Goal: Task Accomplishment & Management: Manage account settings

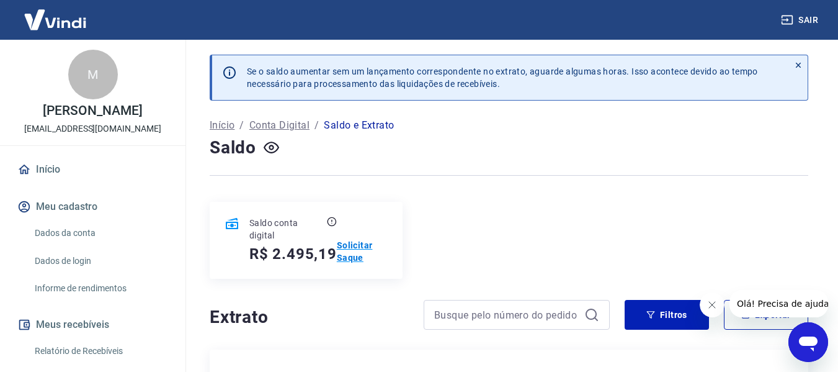
click at [354, 253] on p "Solicitar Saque" at bounding box center [362, 251] width 51 height 25
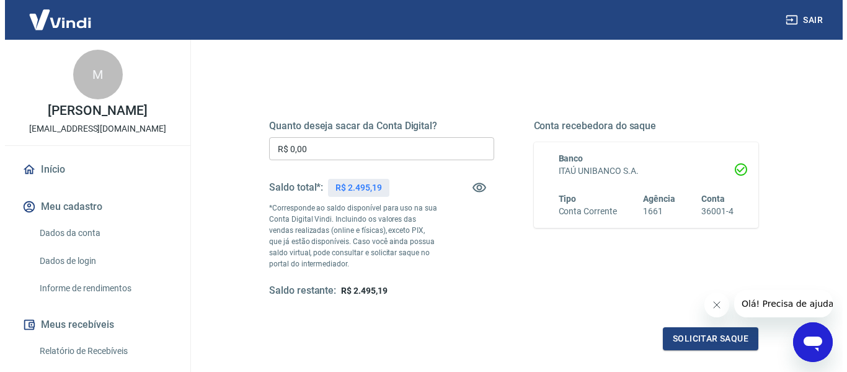
scroll to position [124, 0]
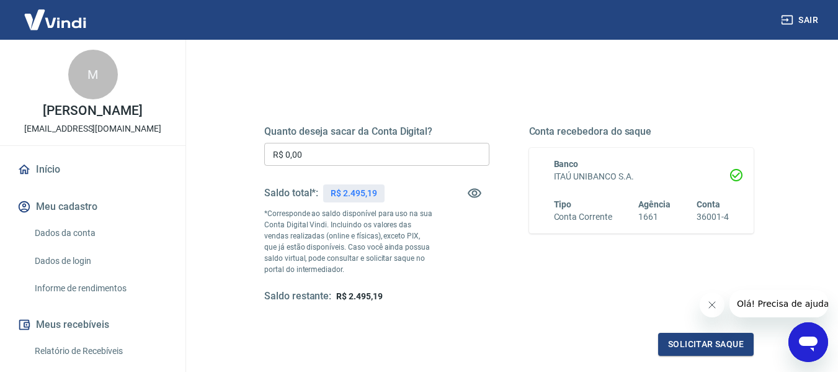
click at [329, 154] on input "R$ 0,00" at bounding box center [376, 154] width 225 height 23
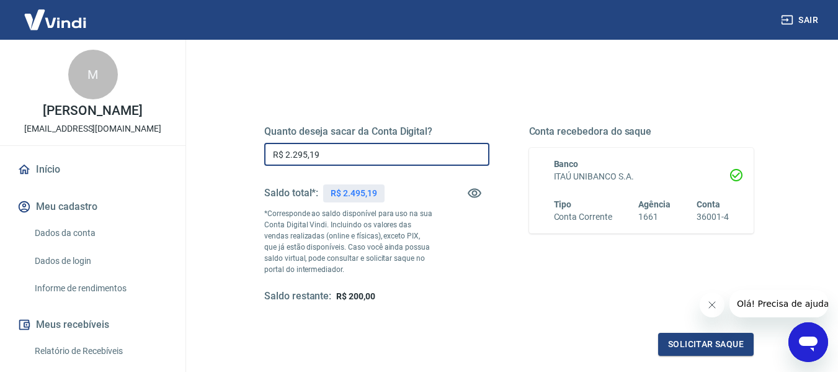
type input "R$ 2.295,19"
click at [555, 341] on div "Solicitar saque" at bounding box center [508, 343] width 489 height 23
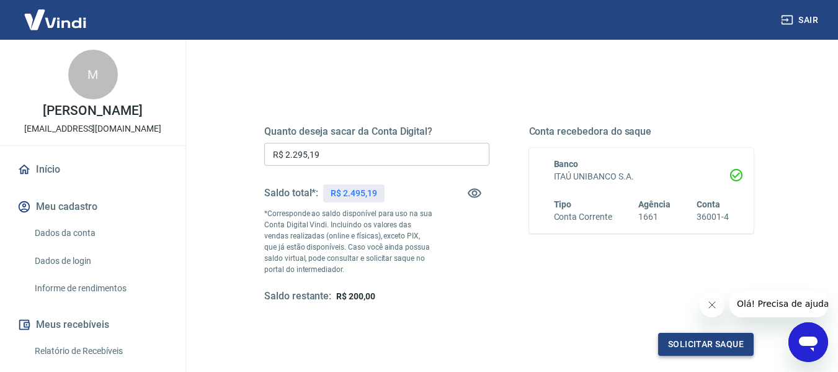
click at [700, 342] on button "Solicitar saque" at bounding box center [706, 343] width 96 height 23
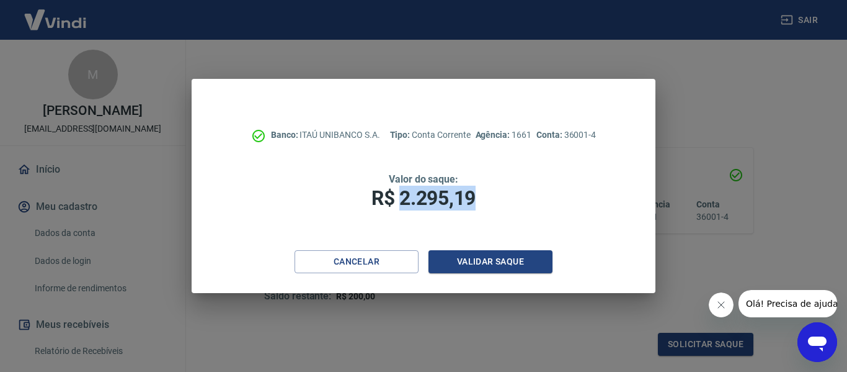
drag, startPoint x: 401, startPoint y: 198, endPoint x: 482, endPoint y: 195, distance: 80.7
click at [482, 195] on h1 "R$ 2.295,19" at bounding box center [423, 197] width 365 height 25
copy span "2.295,19"
click at [492, 259] on button "Validar saque" at bounding box center [491, 261] width 124 height 23
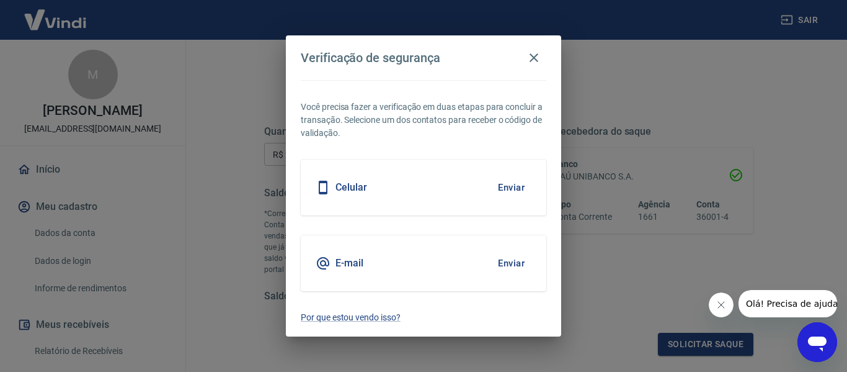
click at [513, 185] on button "Enviar" at bounding box center [511, 187] width 40 height 26
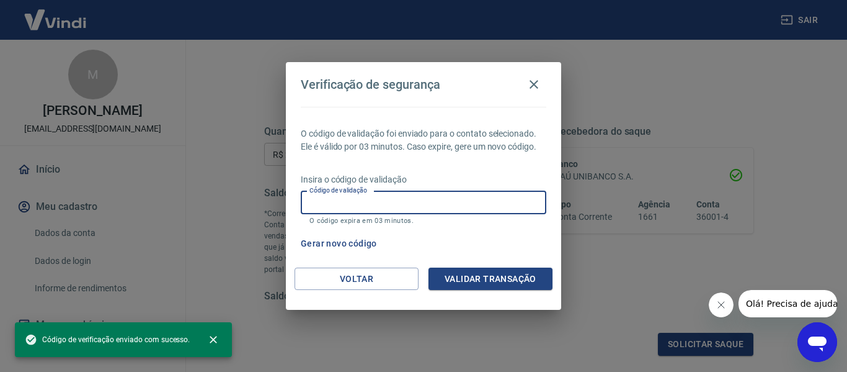
click at [370, 203] on input "Código de validação" at bounding box center [424, 202] width 246 height 23
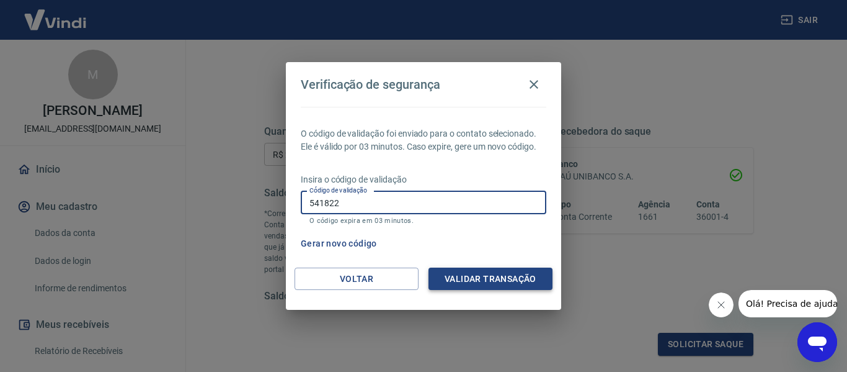
type input "541822"
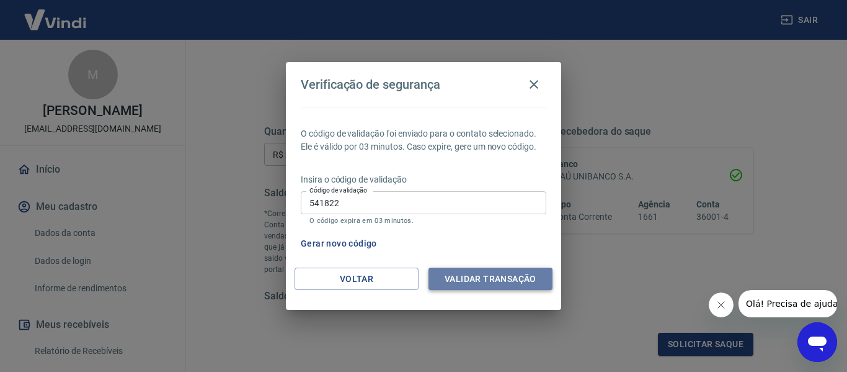
click at [466, 283] on button "Validar transação" at bounding box center [491, 278] width 124 height 23
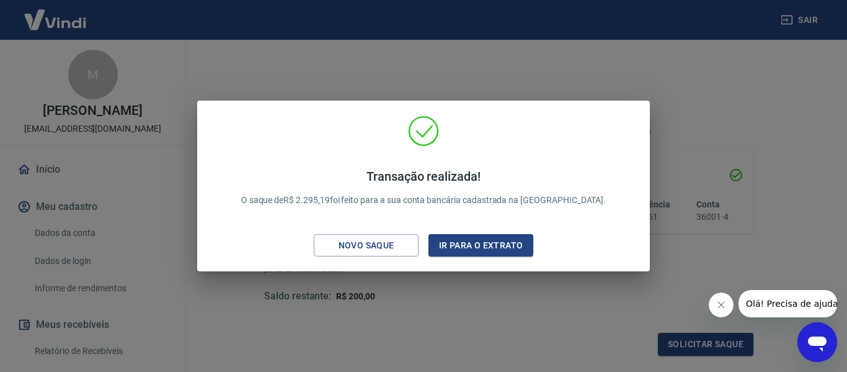
click at [650, 73] on div "Transação realizada! O saque de R$ 2.295,19 foi feito para a sua conta bancária…" at bounding box center [423, 186] width 847 height 372
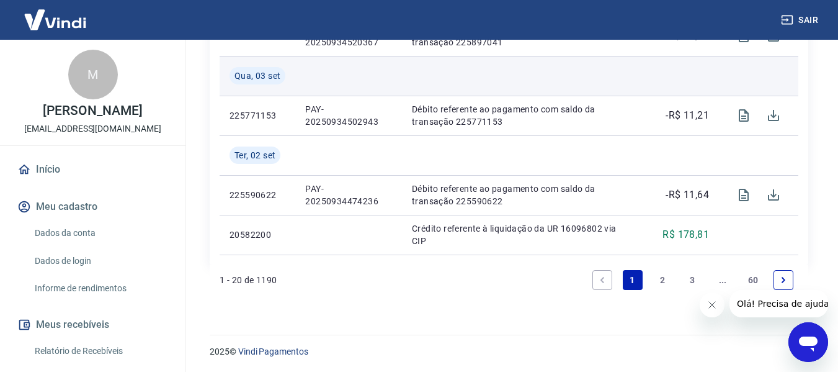
scroll to position [1297, 0]
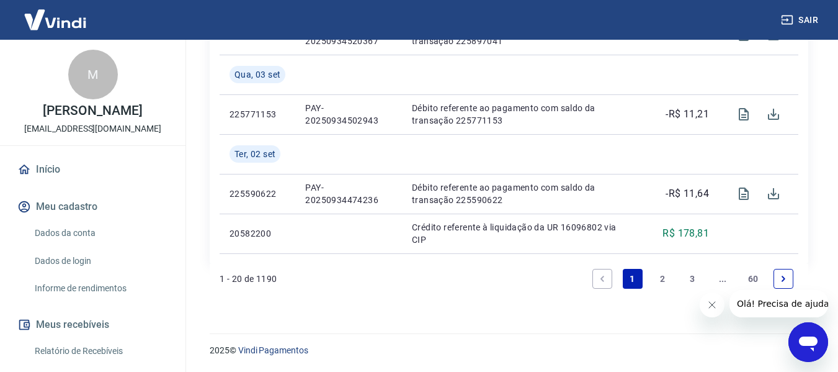
click at [661, 275] on link "2" at bounding box center [662, 279] width 20 height 20
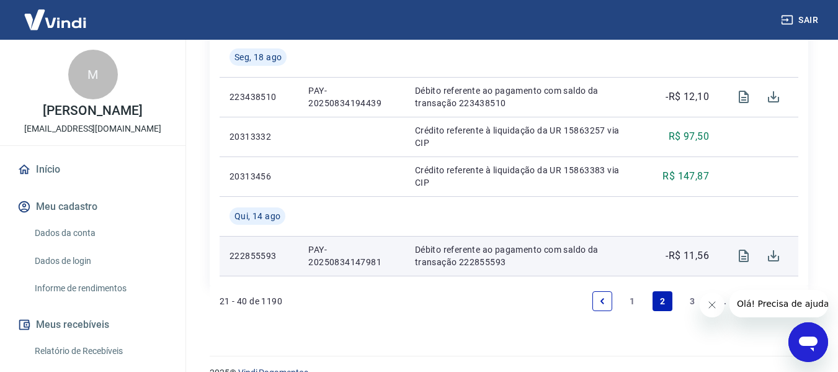
scroll to position [1376, 0]
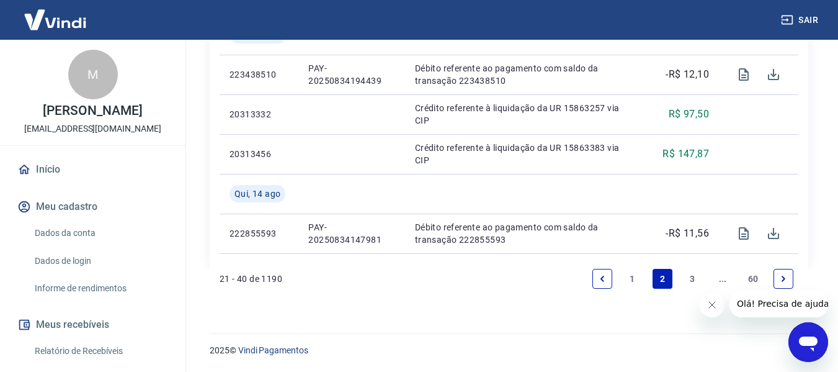
click at [687, 280] on link "3" at bounding box center [693, 279] width 20 height 20
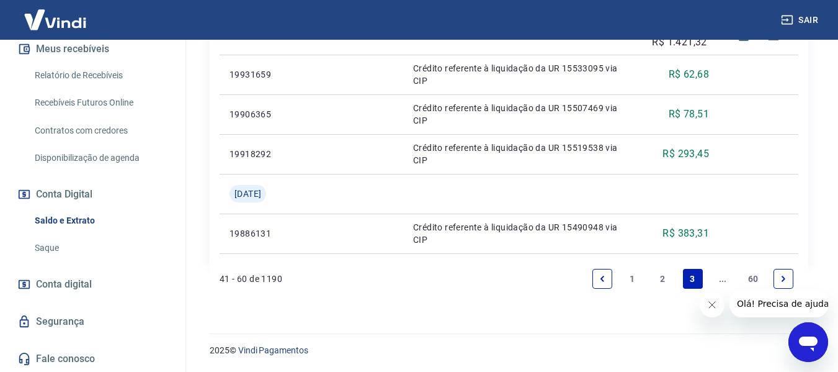
scroll to position [276, 0]
click at [73, 220] on link "Saldo e Extrato" at bounding box center [100, 219] width 141 height 25
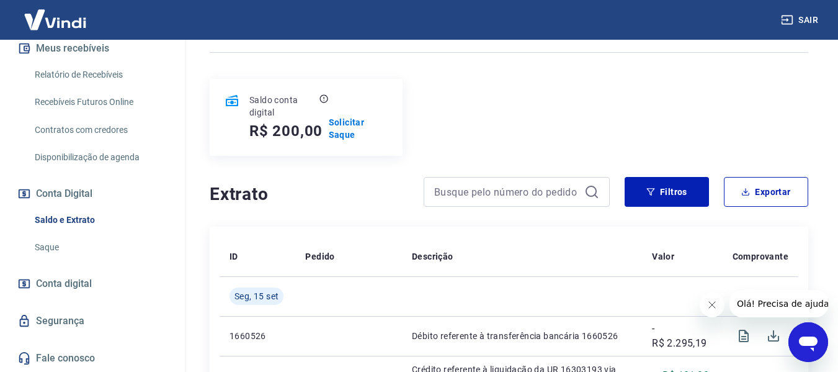
scroll to position [124, 0]
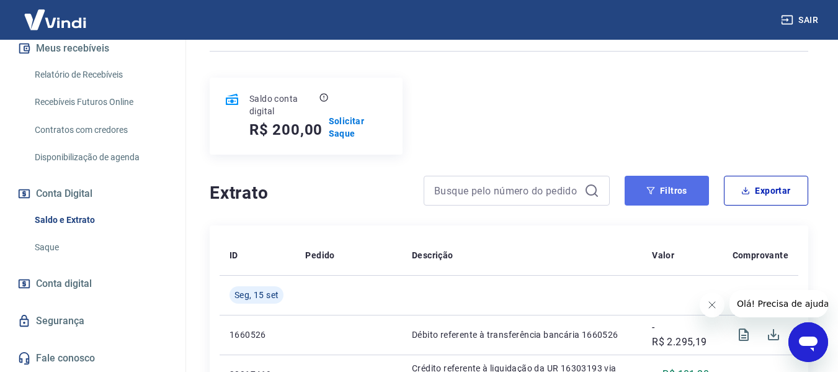
click at [670, 186] on button "Filtros" at bounding box center [667, 191] width 84 height 30
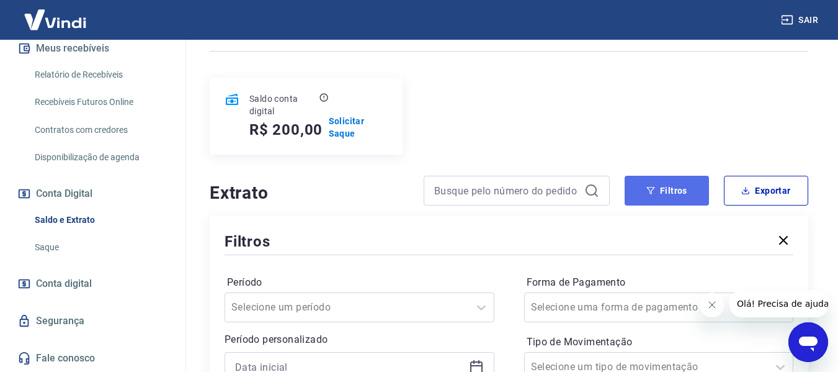
click at [665, 182] on button "Filtros" at bounding box center [667, 191] width 84 height 30
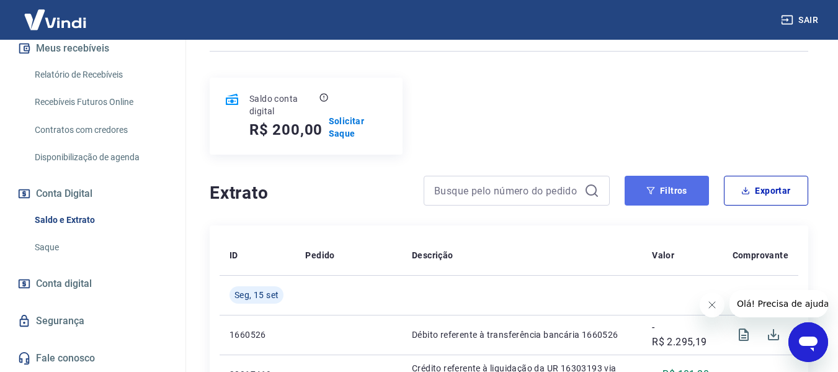
click at [649, 197] on button "Filtros" at bounding box center [667, 191] width 84 height 30
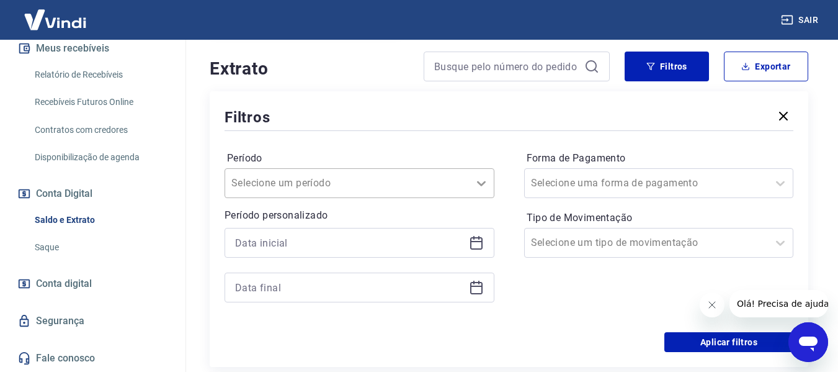
click at [477, 172] on div at bounding box center [481, 183] width 25 height 25
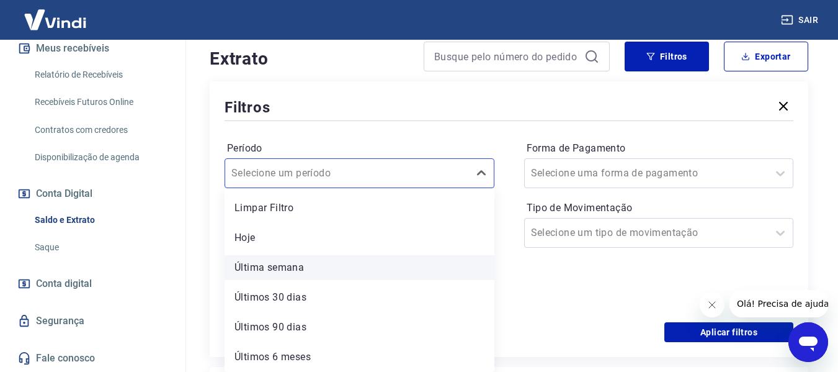
click at [290, 265] on div "Última semana" at bounding box center [360, 267] width 270 height 25
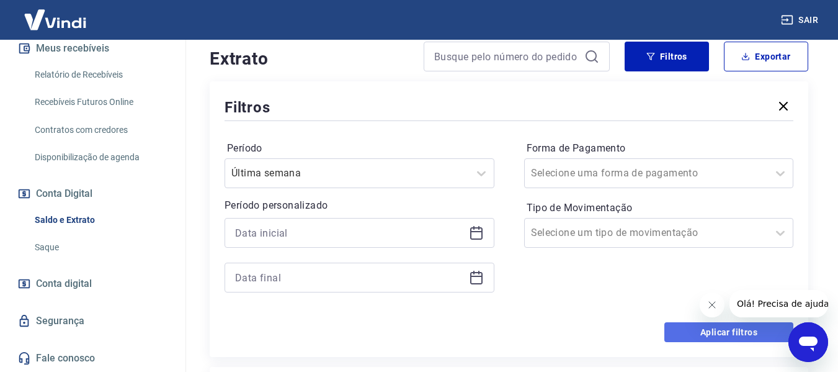
click at [746, 333] on button "Aplicar filtros" at bounding box center [728, 332] width 129 height 20
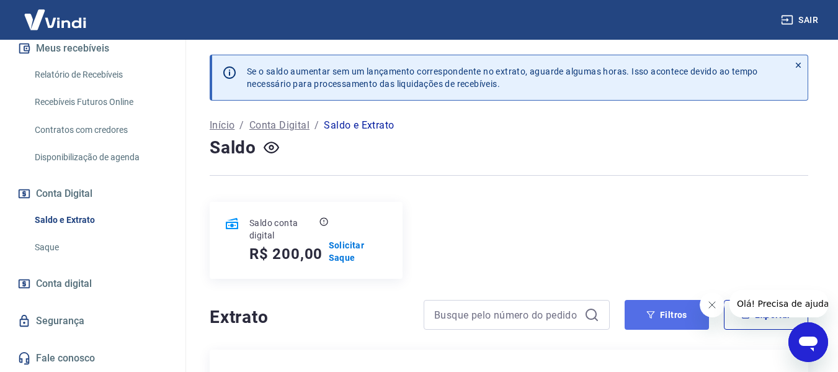
click at [670, 318] on button "Filtros" at bounding box center [667, 315] width 84 height 30
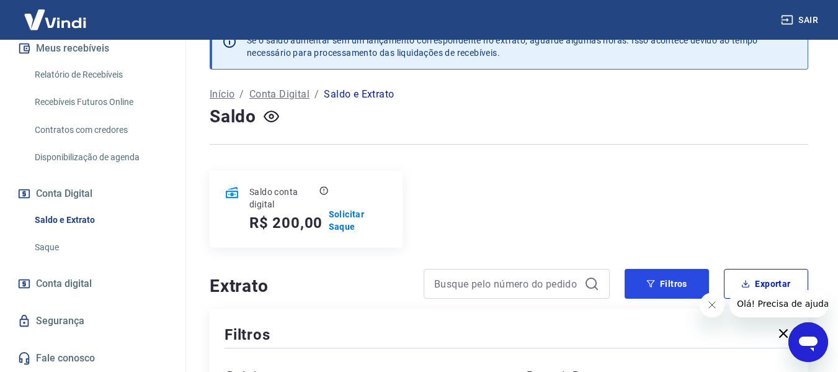
scroll to position [62, 0]
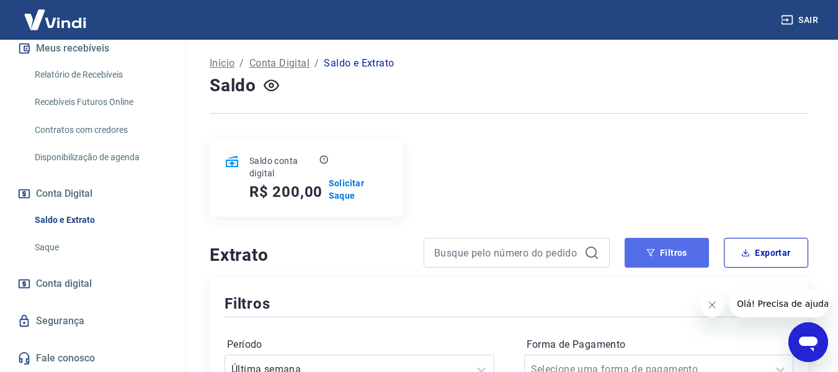
click at [654, 251] on icon "button" at bounding box center [651, 252] width 8 height 7
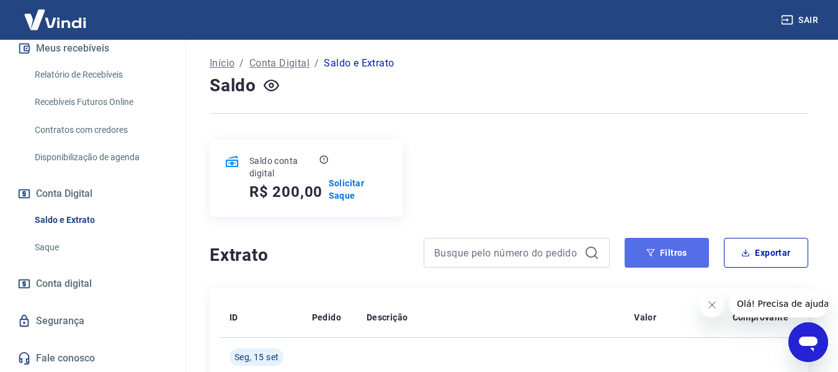
click at [674, 244] on button "Filtros" at bounding box center [667, 253] width 84 height 30
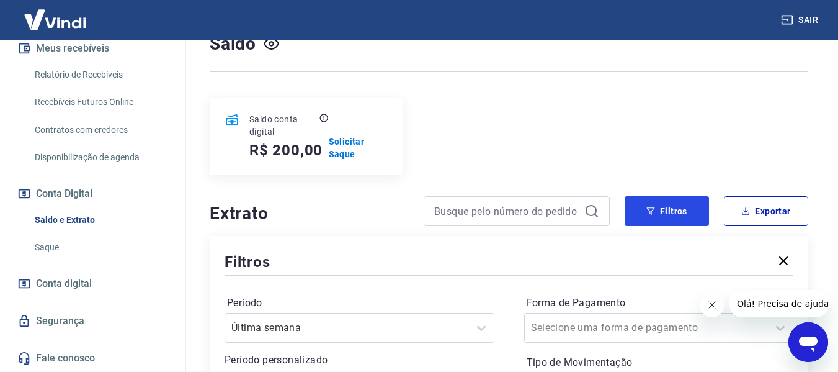
scroll to position [186, 0]
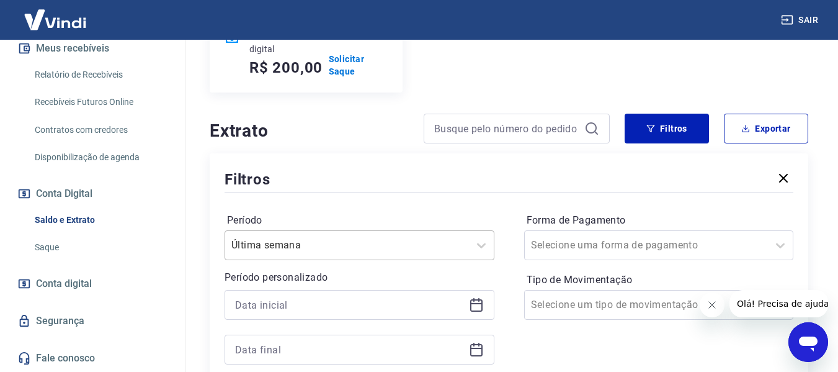
click at [391, 241] on div "Última semana" at bounding box center [360, 245] width 270 height 30
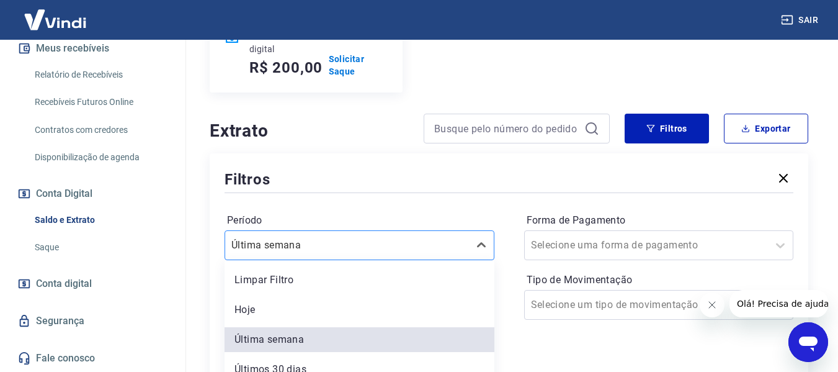
scroll to position [258, 0]
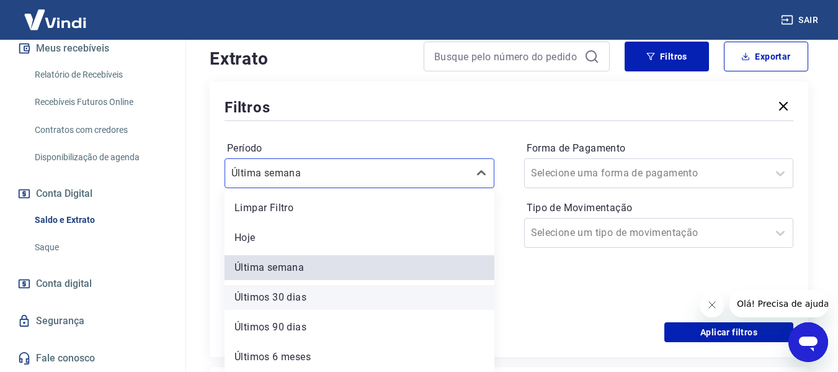
click at [336, 302] on div "Últimos 30 dias" at bounding box center [360, 297] width 270 height 25
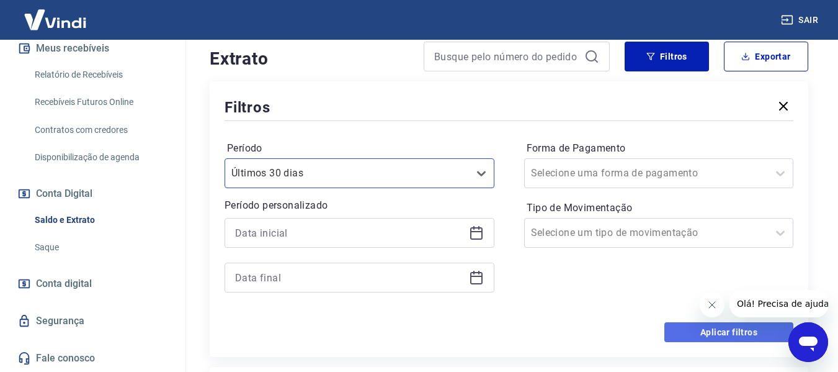
click at [705, 335] on button "Aplicar filtros" at bounding box center [728, 332] width 129 height 20
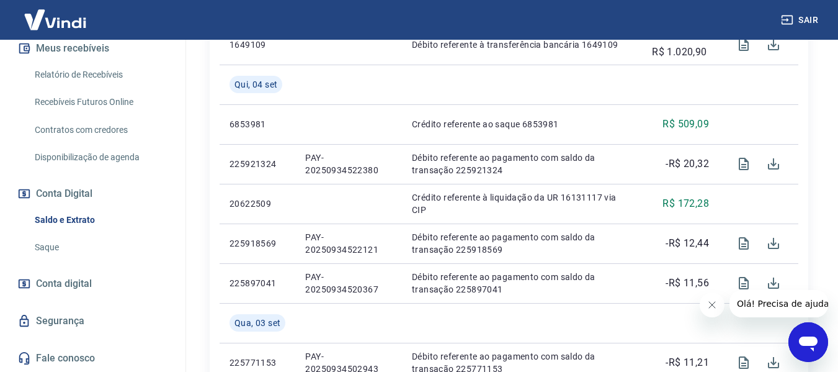
scroll to position [1297, 0]
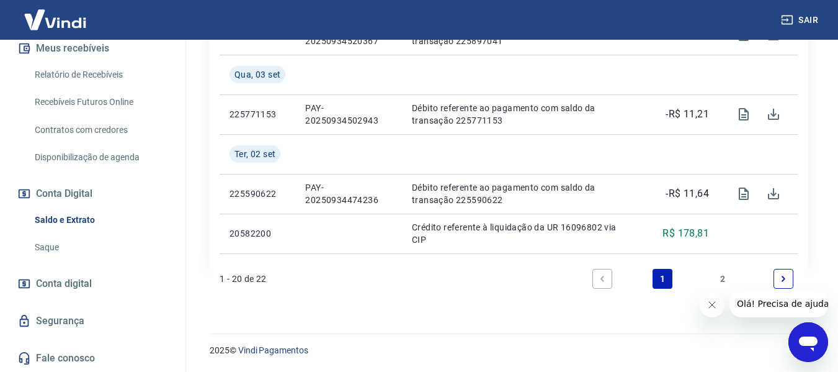
click at [790, 279] on link "Next page" at bounding box center [783, 279] width 20 height 20
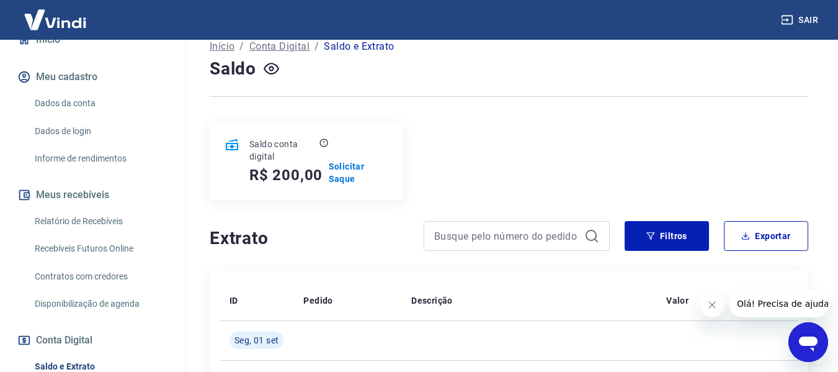
scroll to position [152, 0]
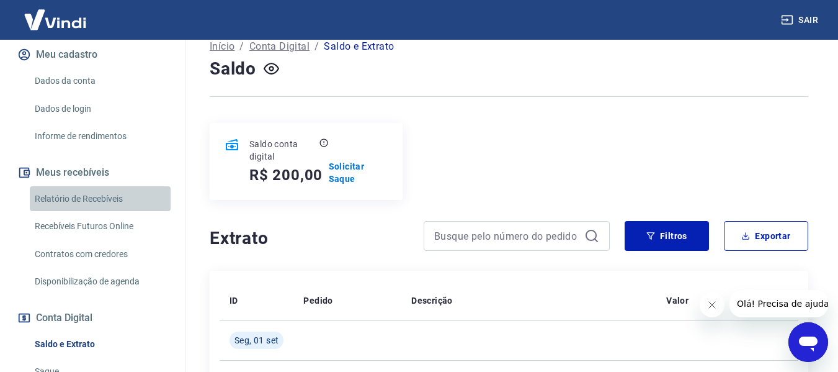
click at [108, 199] on link "Relatório de Recebíveis" at bounding box center [100, 198] width 141 height 25
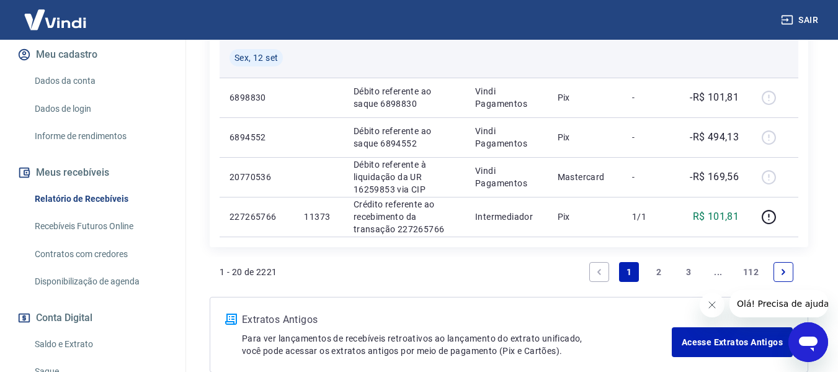
scroll to position [1009, 0]
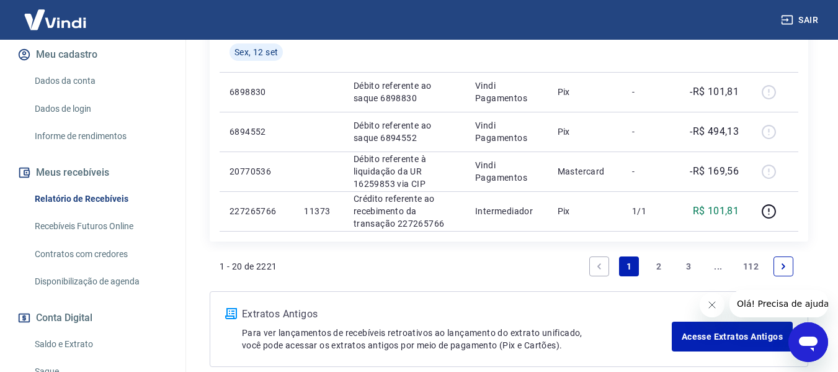
click at [790, 264] on link "Next page" at bounding box center [783, 266] width 20 height 20
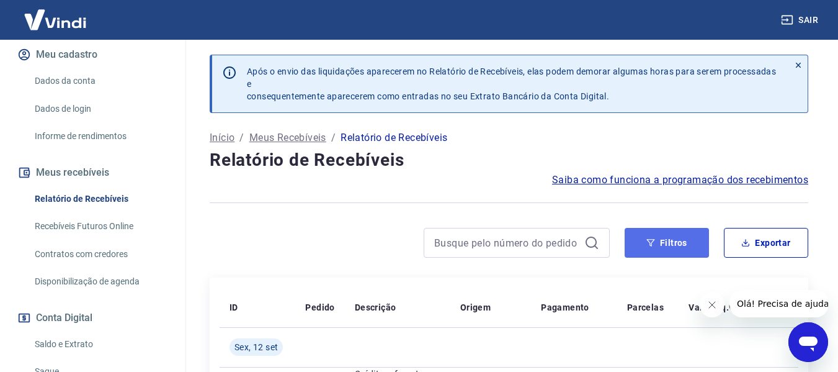
click at [672, 251] on button "Filtros" at bounding box center [667, 243] width 84 height 30
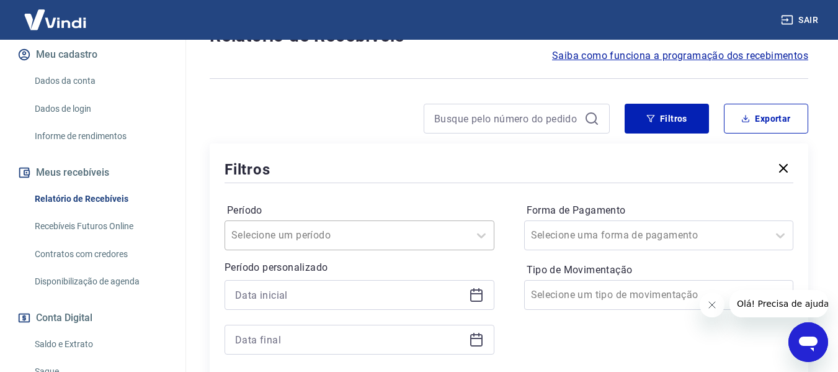
click at [337, 230] on div "Selecione um período" at bounding box center [360, 235] width 270 height 30
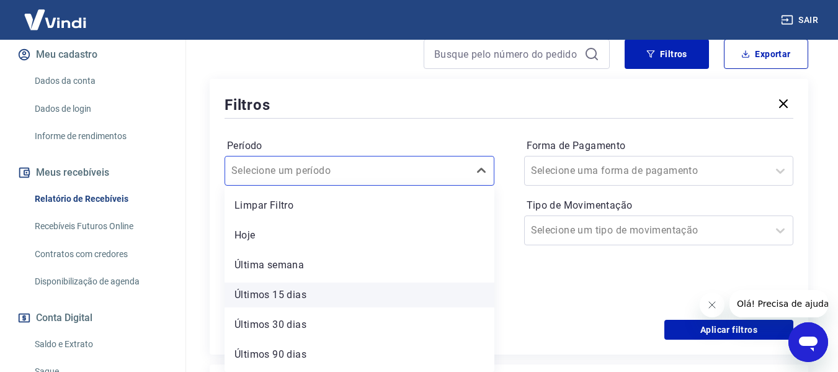
click at [309, 294] on div "Últimos 15 dias" at bounding box center [360, 294] width 270 height 25
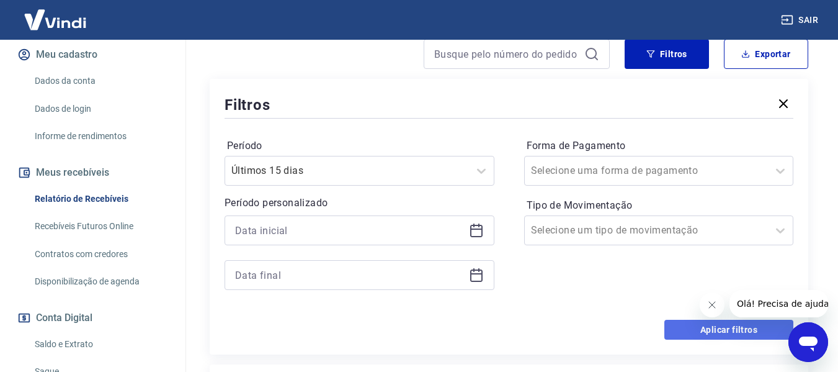
click at [680, 326] on button "Aplicar filtros" at bounding box center [728, 329] width 129 height 20
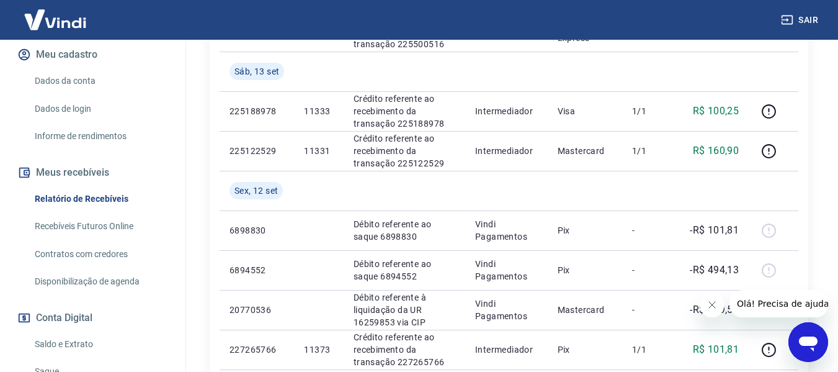
scroll to position [995, 0]
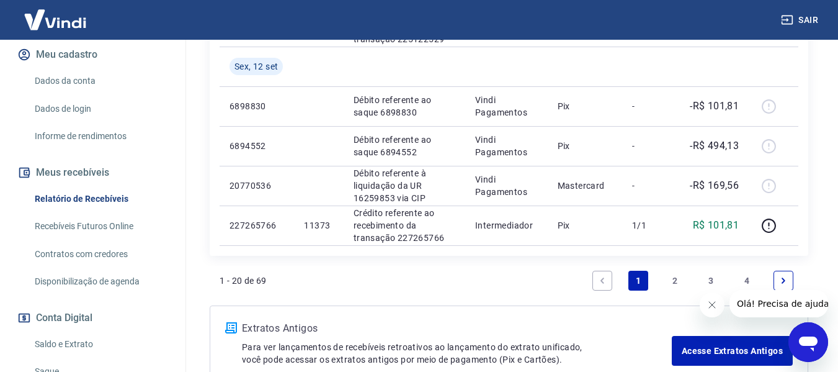
click at [677, 277] on link "2" at bounding box center [675, 280] width 20 height 20
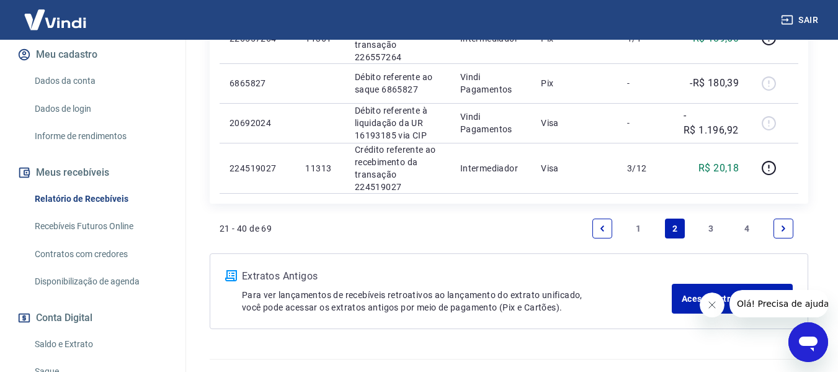
scroll to position [1299, 0]
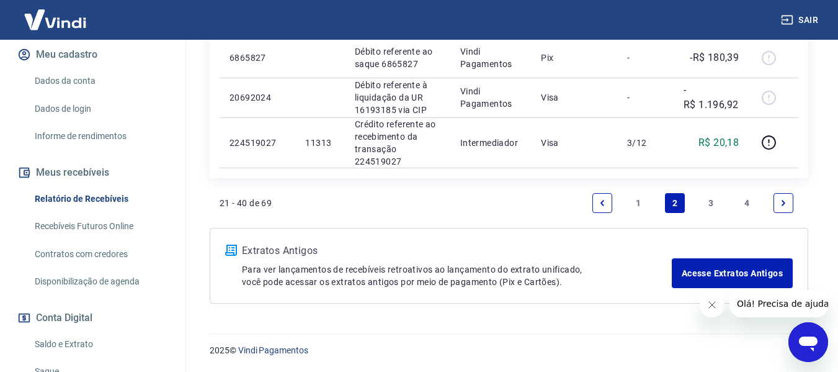
click at [714, 202] on link "3" at bounding box center [711, 203] width 20 height 20
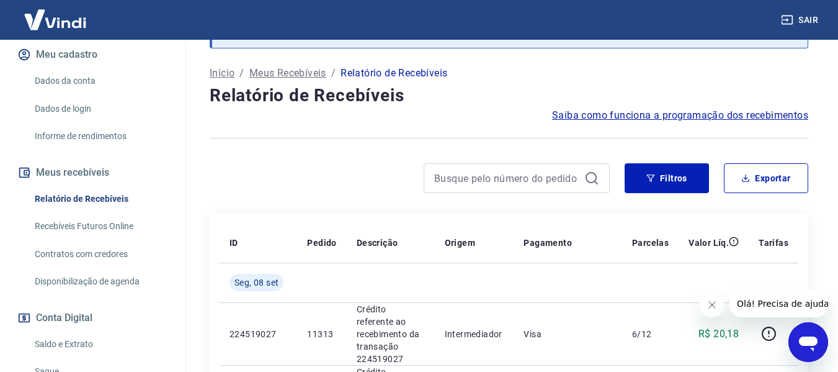
scroll to position [1291, 0]
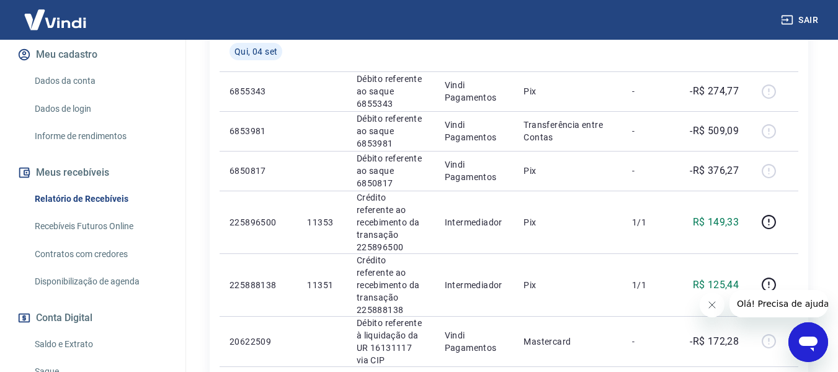
click at [710, 308] on icon "Fechar mensagem da empresa" at bounding box center [711, 305] width 10 height 10
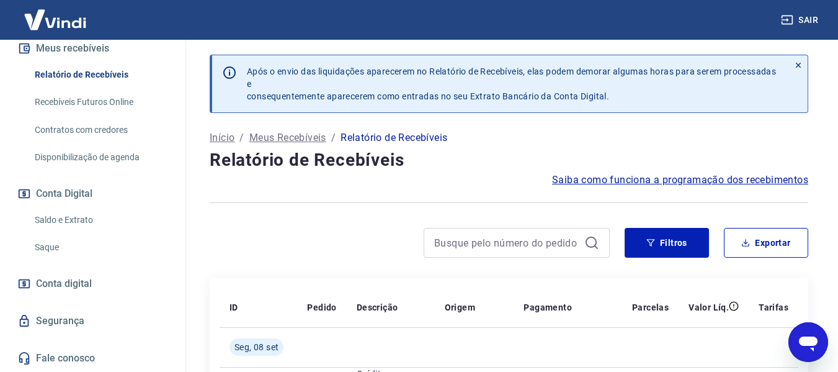
scroll to position [124, 0]
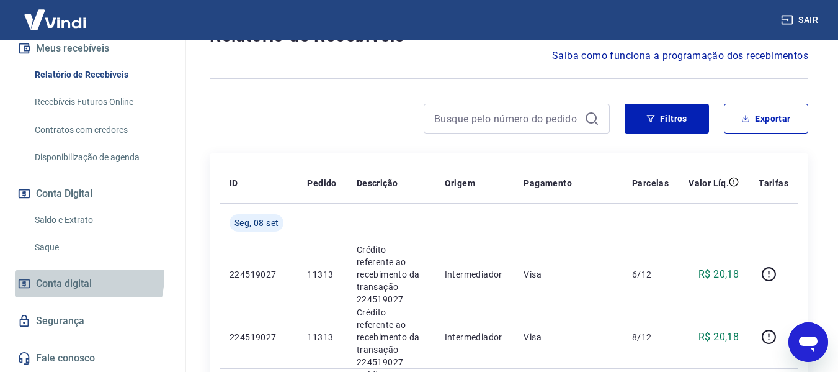
click at [65, 275] on span "Conta digital" at bounding box center [64, 283] width 56 height 17
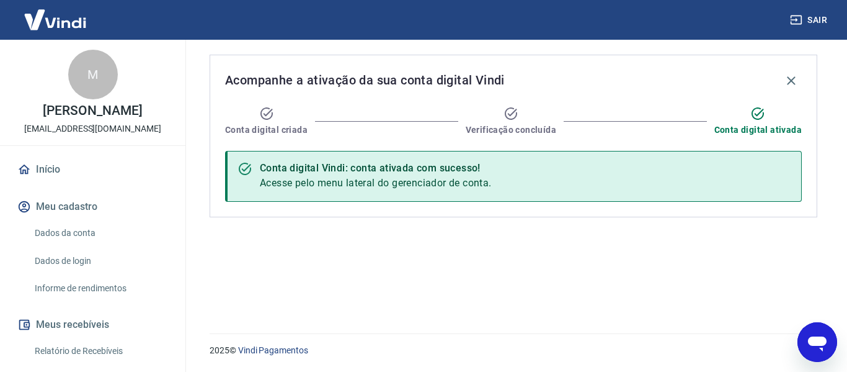
click at [93, 231] on link "Dados da conta" at bounding box center [100, 232] width 141 height 25
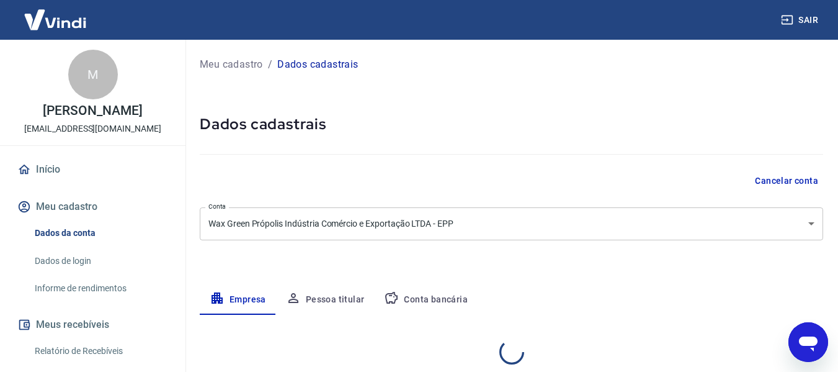
select select "SP"
select select "business"
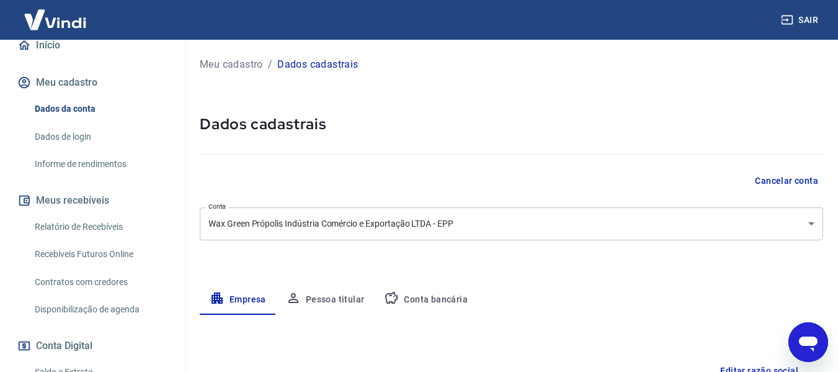
click at [108, 164] on link "Informe de rendimentos" at bounding box center [100, 163] width 141 height 25
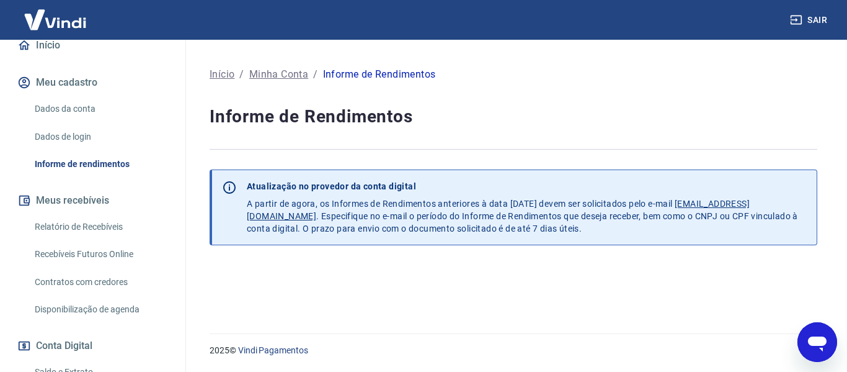
click at [79, 228] on link "Relatório de Recebíveis" at bounding box center [100, 226] width 141 height 25
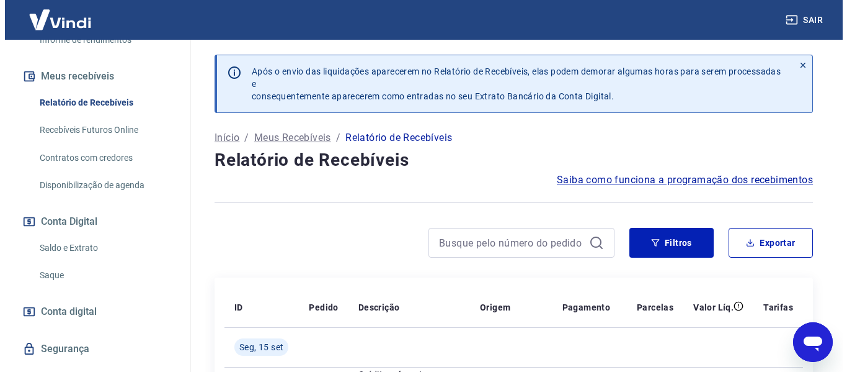
scroll to position [276, 0]
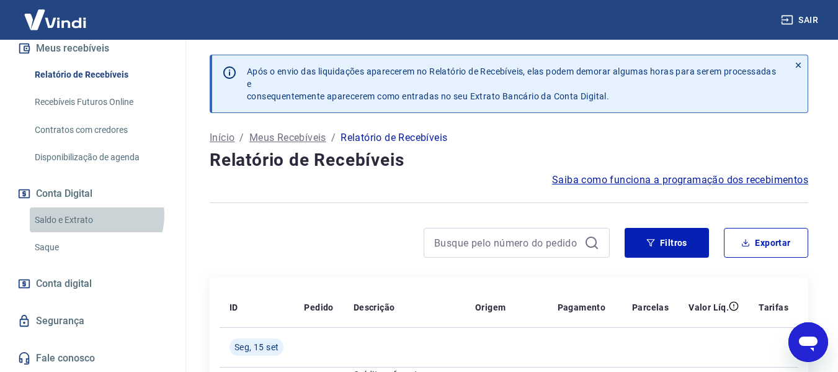
click at [94, 215] on link "Saldo e Extrato" at bounding box center [100, 219] width 141 height 25
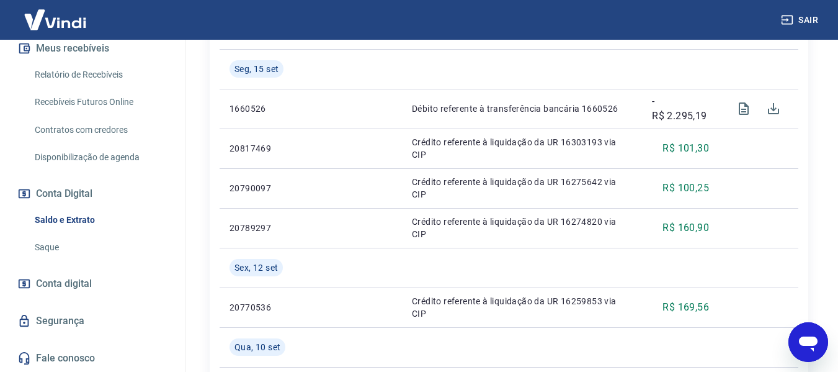
scroll to position [372, 0]
